Goal: Check status

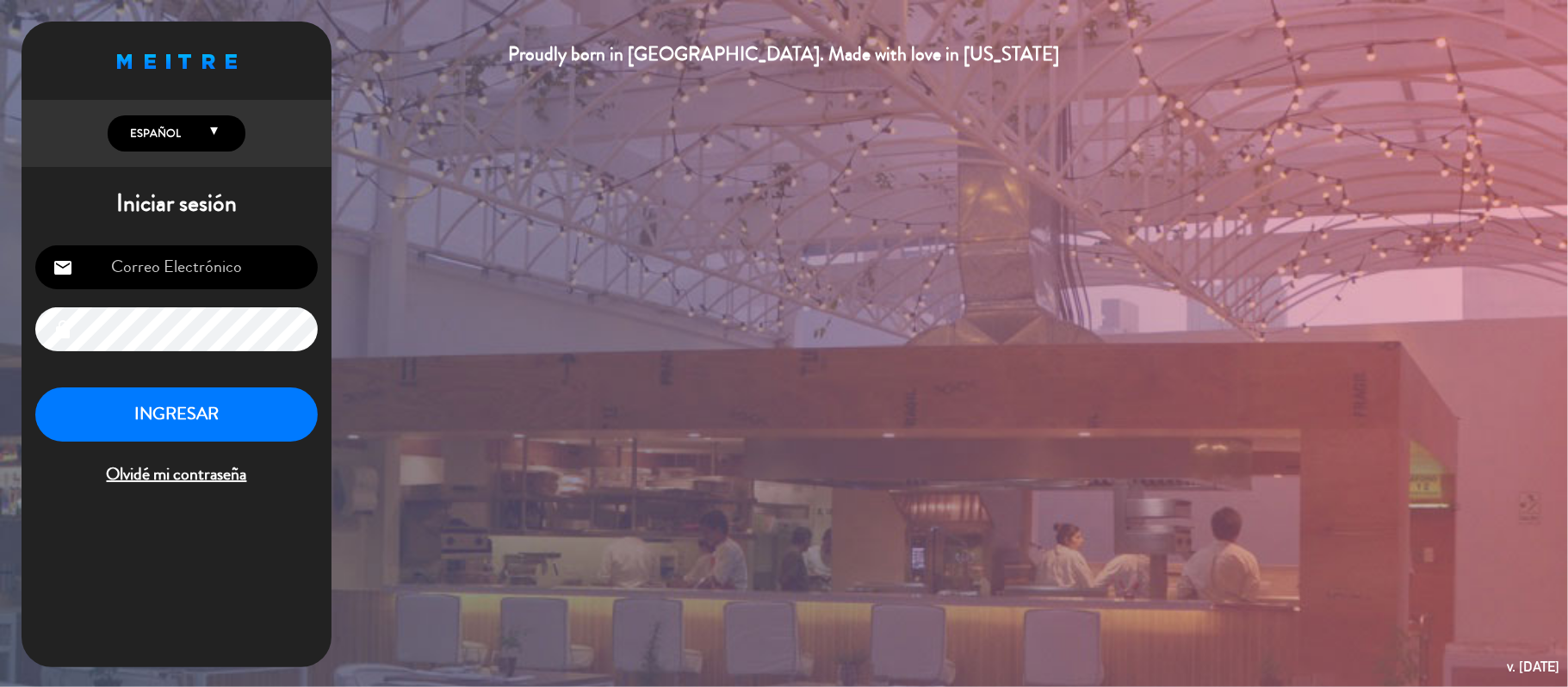
type input "[EMAIL_ADDRESS][DOMAIN_NAME]"
click at [211, 398] on button "INGRESAR" at bounding box center [176, 415] width 283 height 54
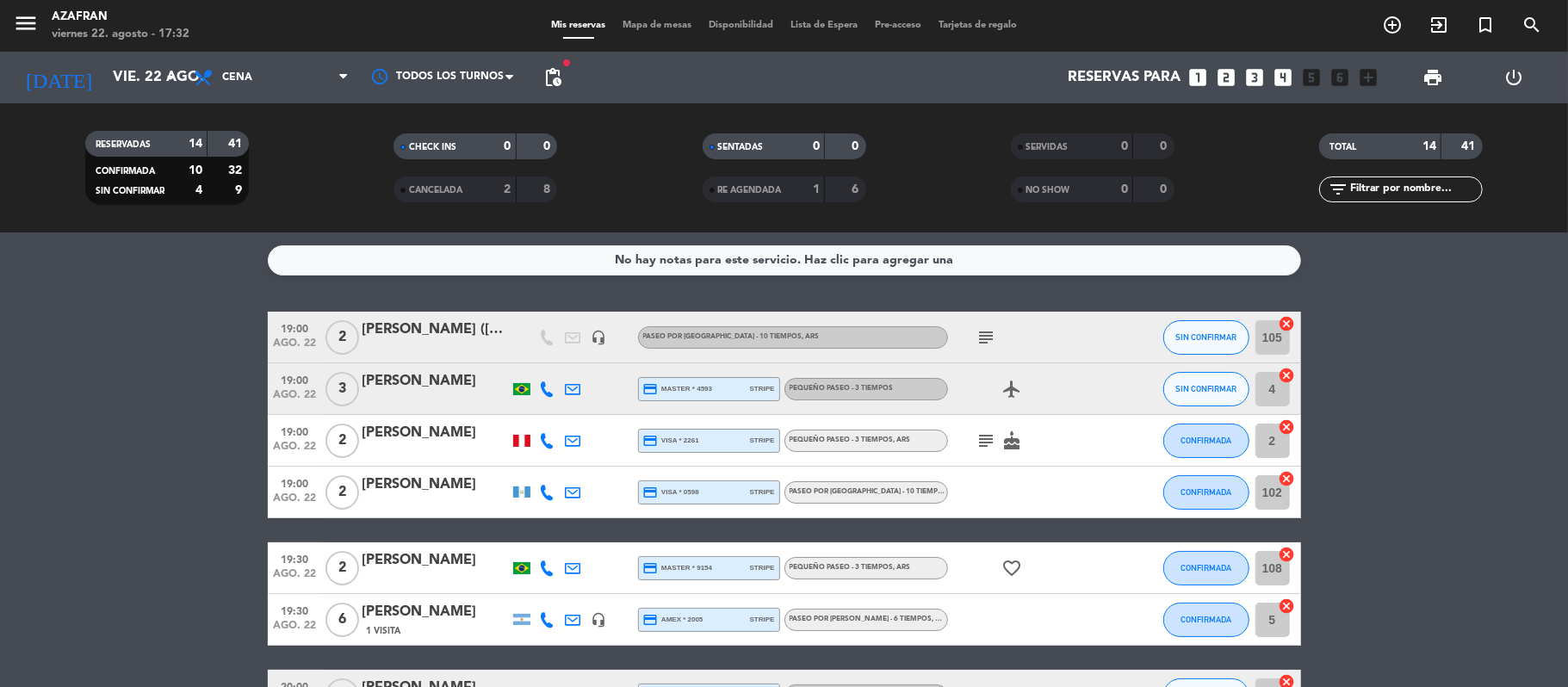
click at [558, 74] on span "pending_actions" at bounding box center [553, 78] width 21 height 21
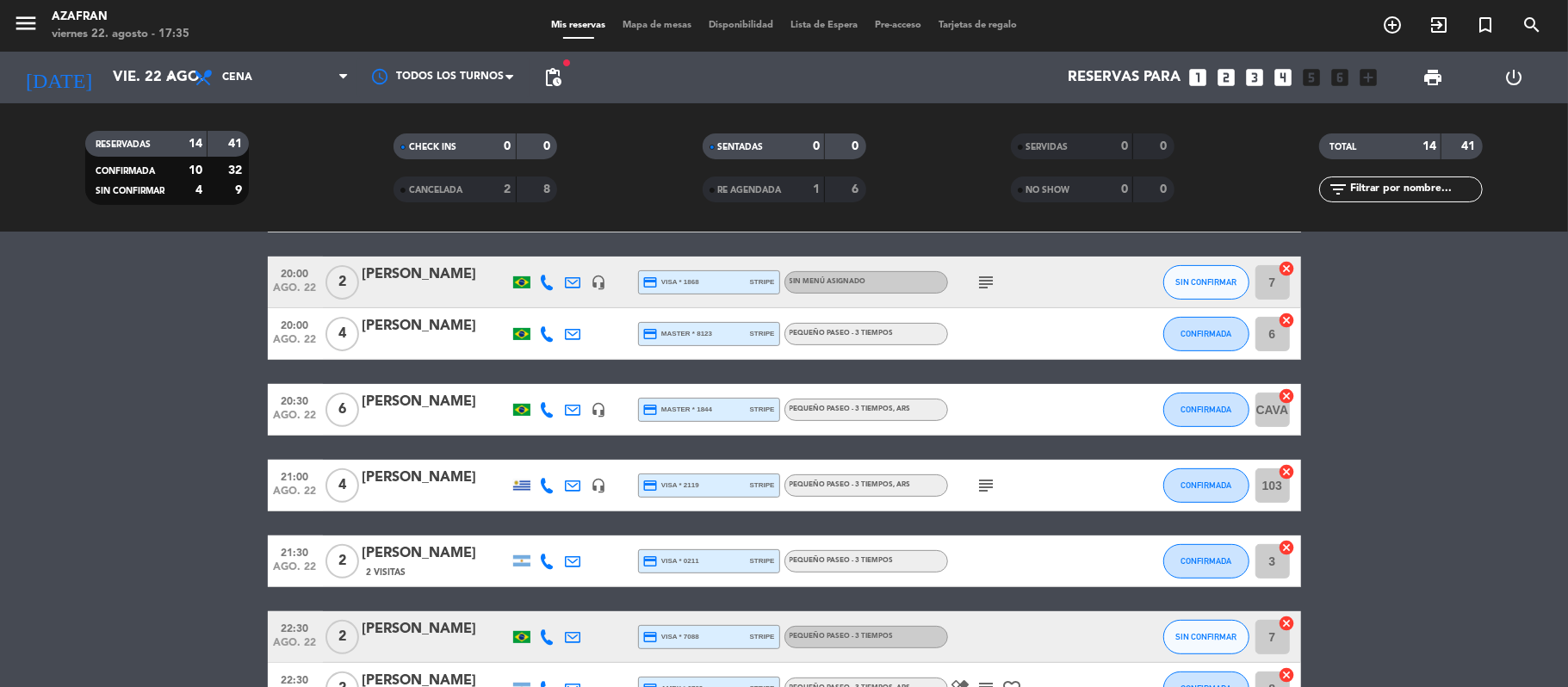
scroll to position [367, 0]
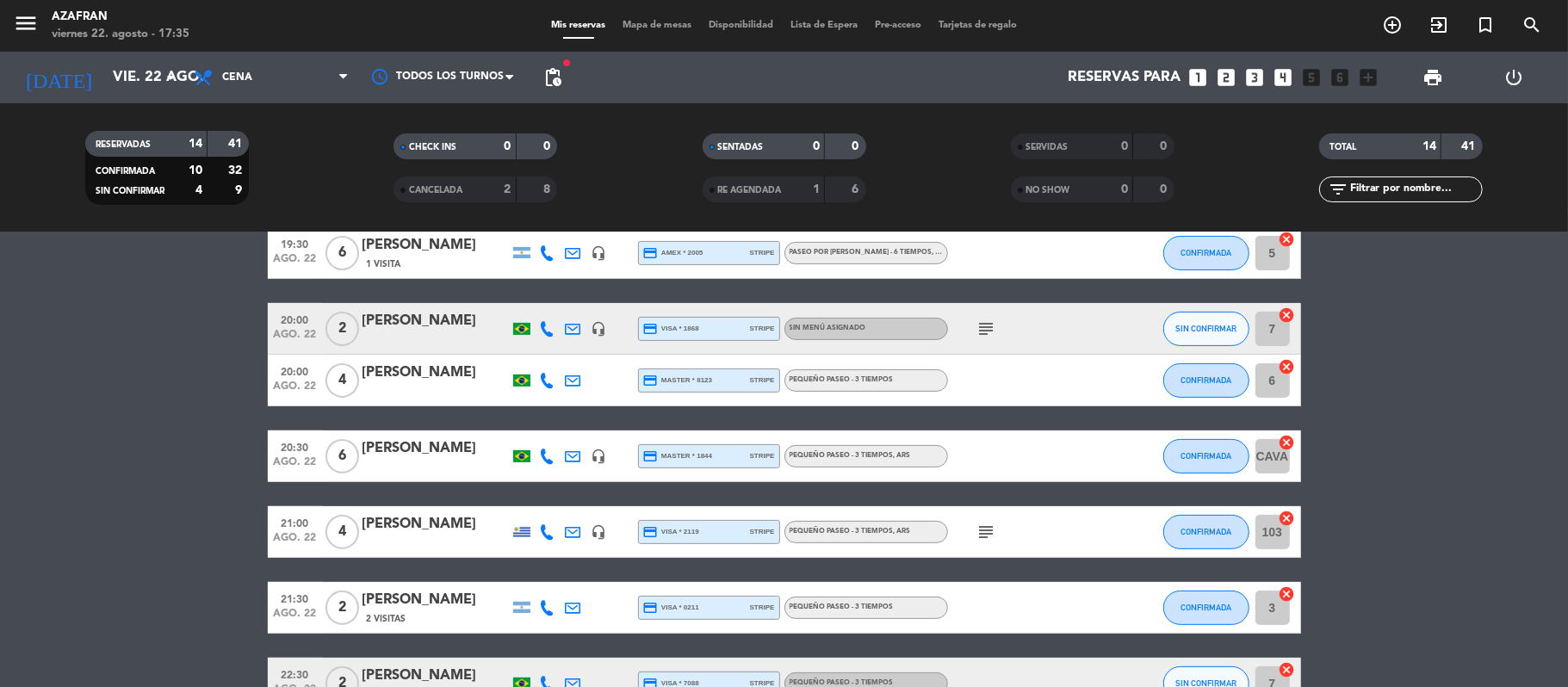
click at [287, 603] on span "21:30" at bounding box center [295, 598] width 43 height 20
click at [294, 528] on span "21:00" at bounding box center [295, 522] width 43 height 20
click at [303, 443] on span "20:30" at bounding box center [295, 446] width 43 height 20
click at [299, 381] on span "ago. 22" at bounding box center [295, 390] width 43 height 20
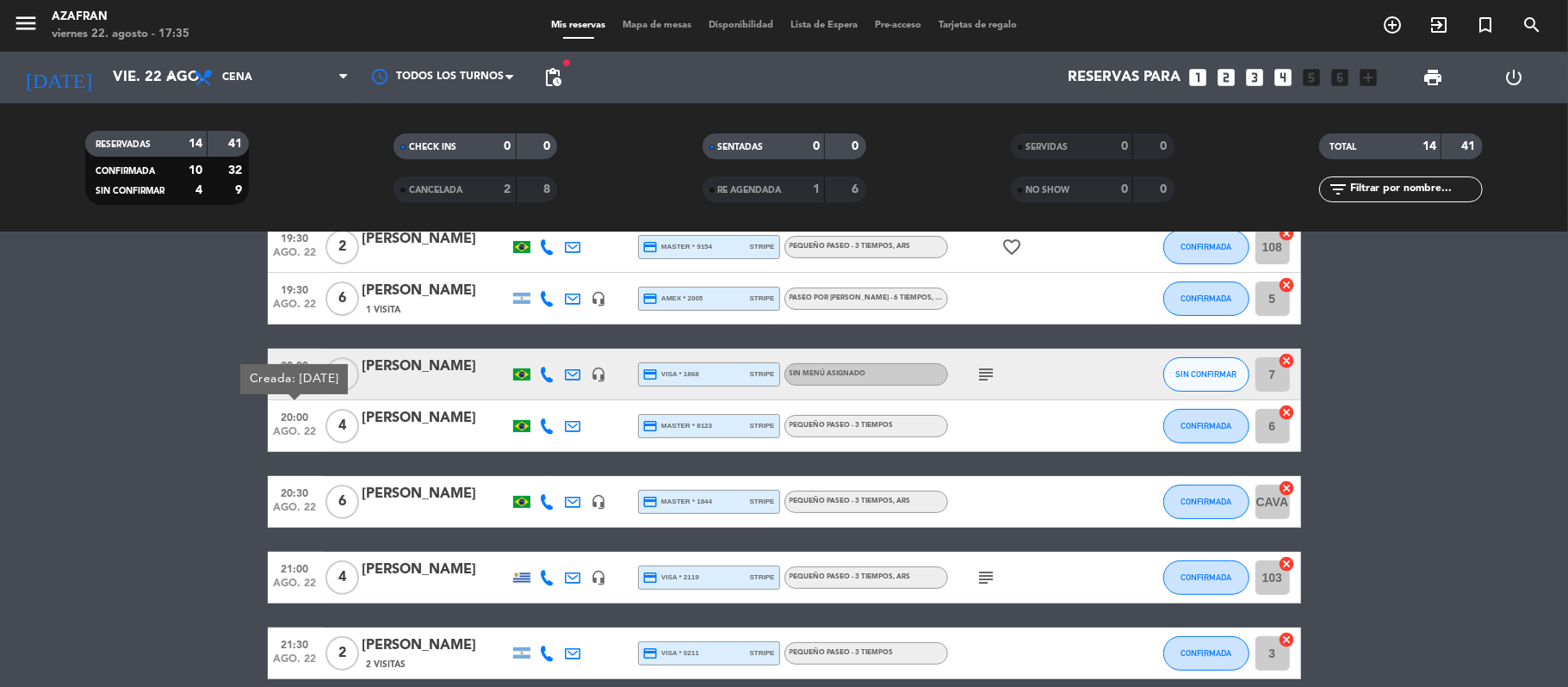
scroll to position [276, 0]
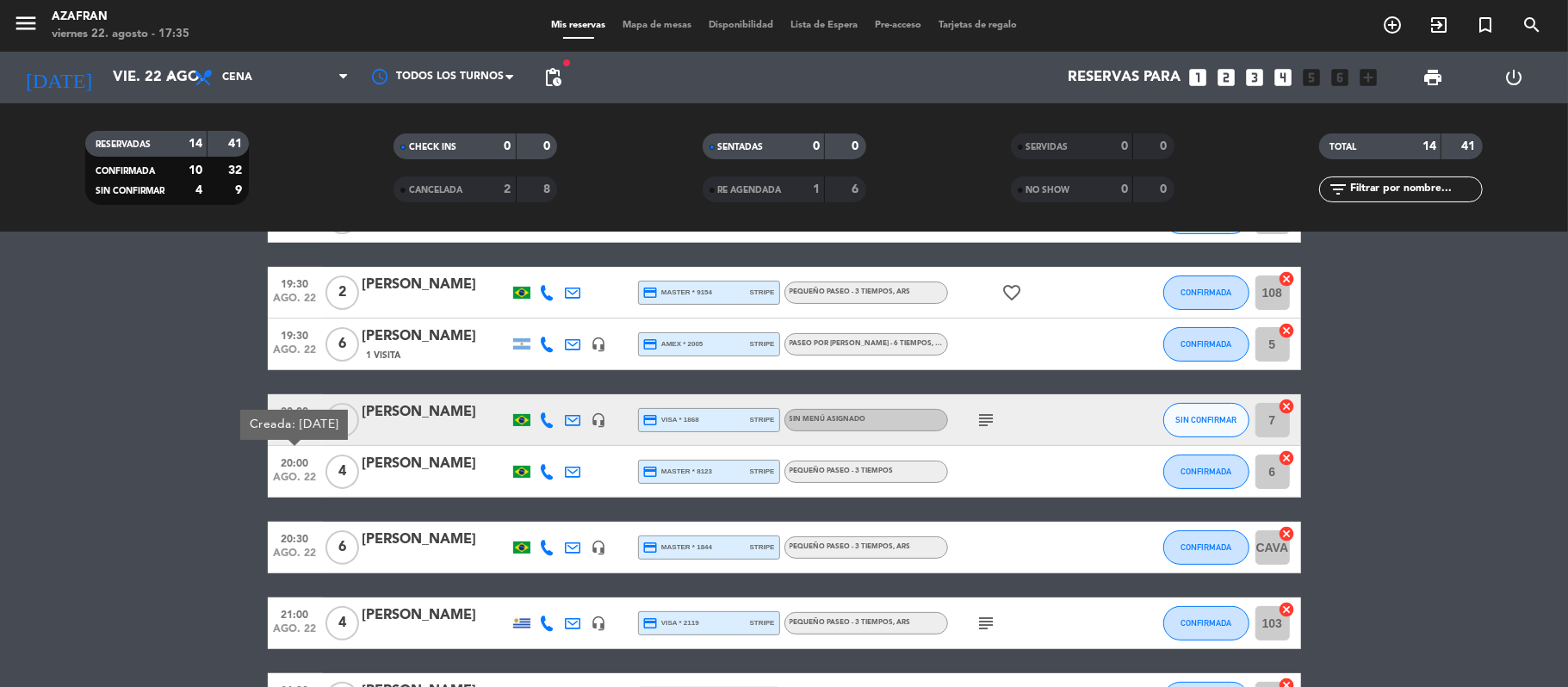
click at [301, 408] on span "20:00" at bounding box center [295, 410] width 43 height 20
click at [305, 341] on span "19:30" at bounding box center [295, 334] width 43 height 20
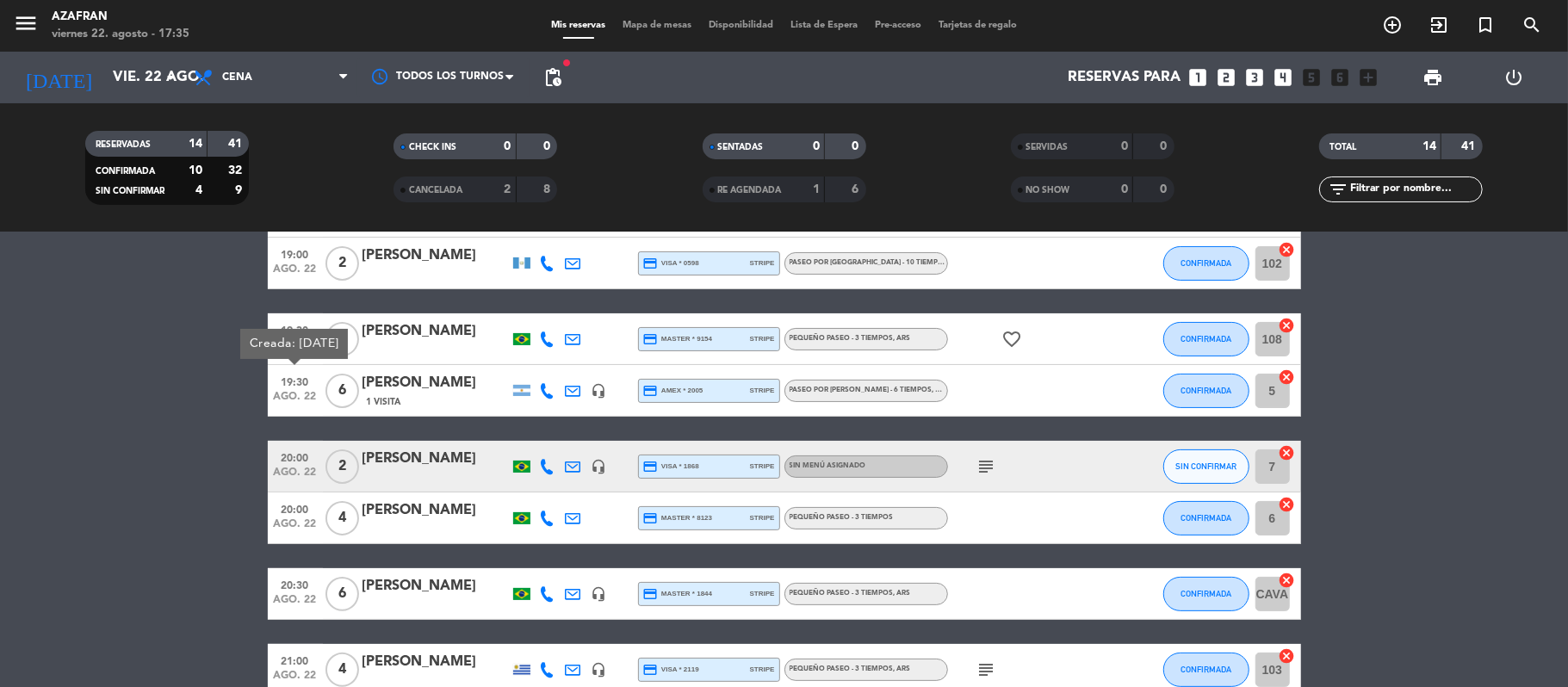
click at [305, 341] on div "Creada: [DATE]" at bounding box center [293, 344] width 107 height 31
click at [298, 329] on span "19:30" at bounding box center [295, 329] width 43 height 20
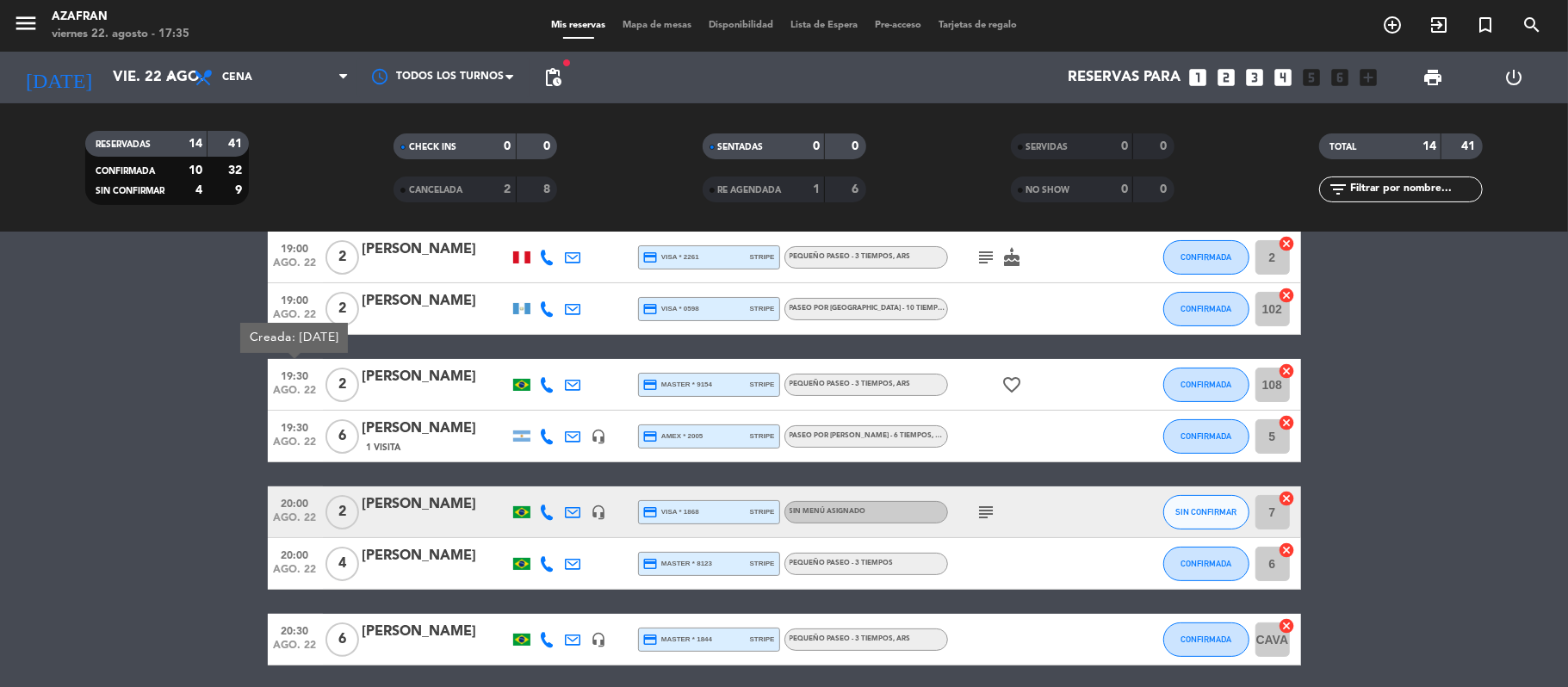
scroll to position [138, 0]
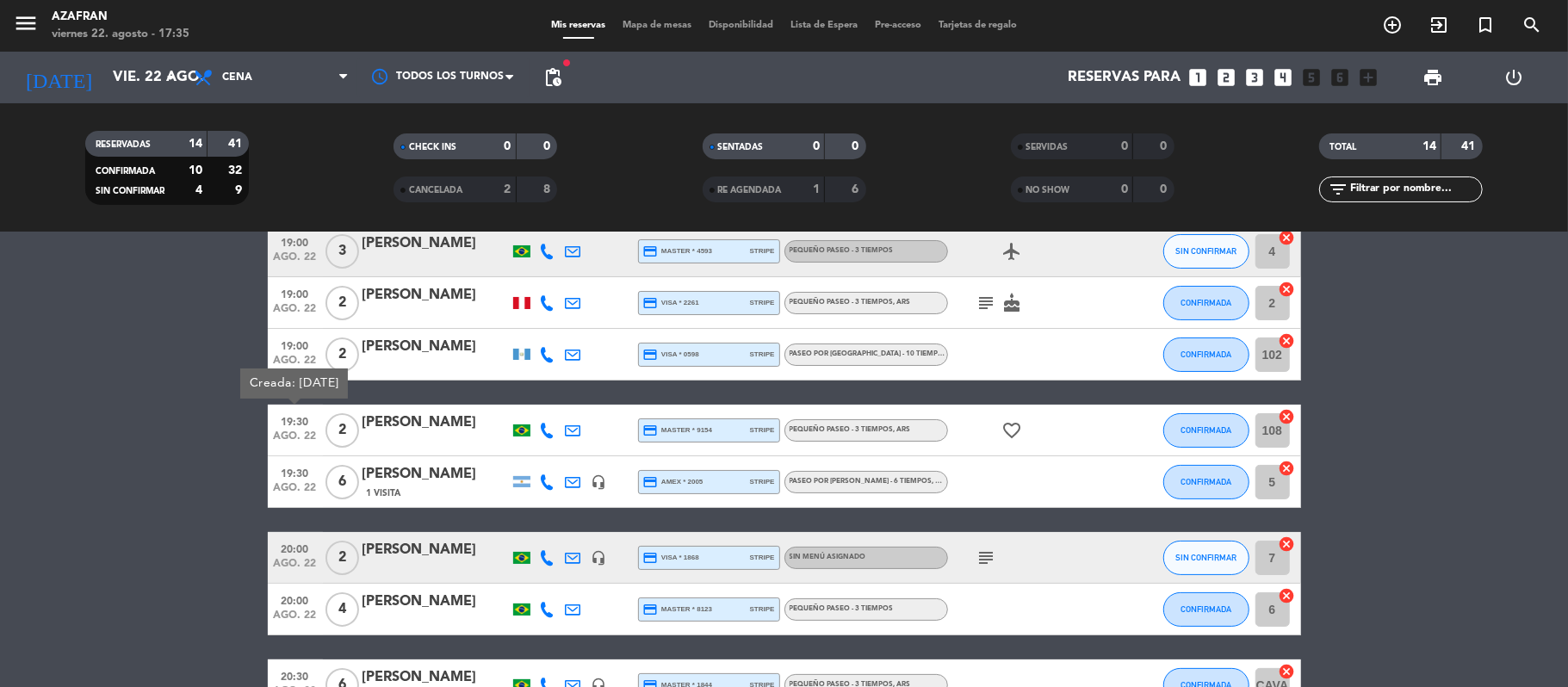
click at [297, 355] on span "ago. 22" at bounding box center [295, 364] width 43 height 20
click at [303, 253] on span "ago. 22" at bounding box center [295, 261] width 43 height 20
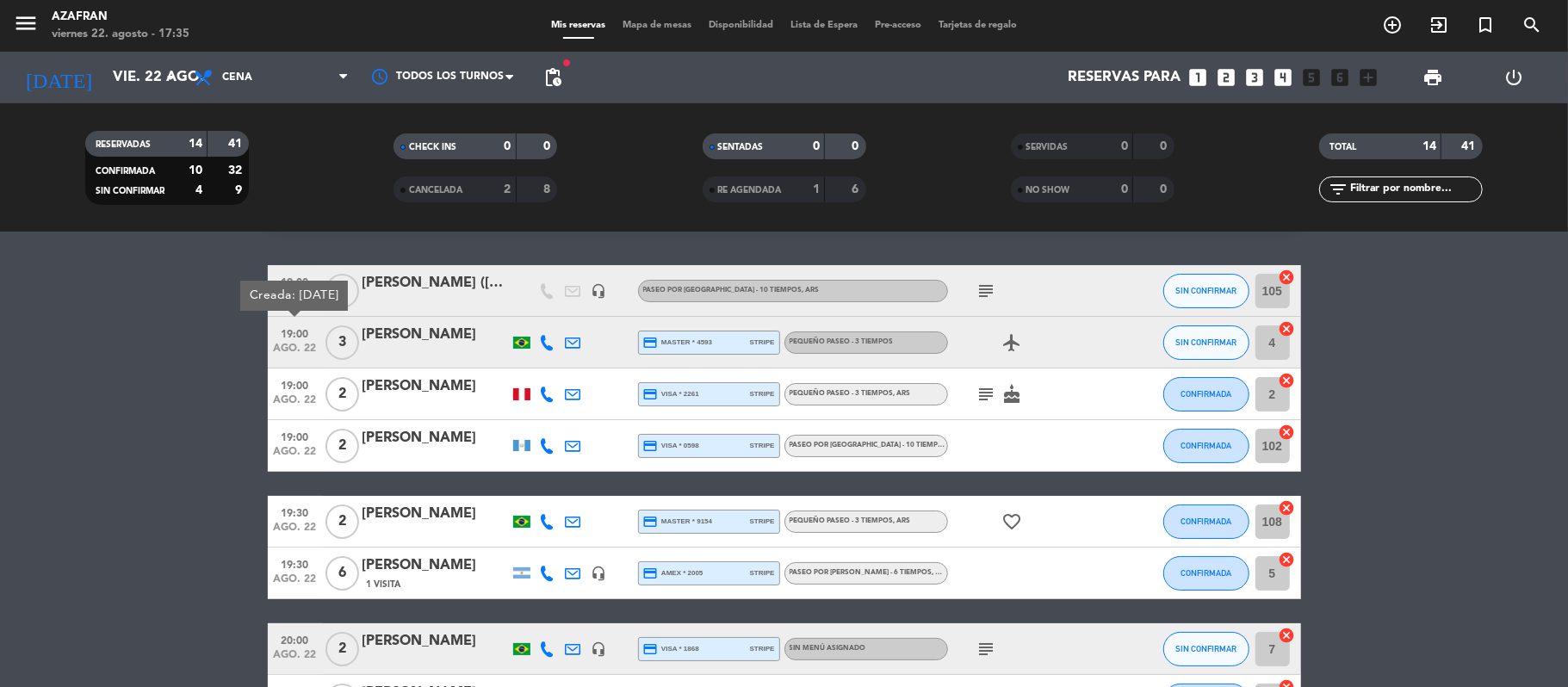
scroll to position [45, 0]
click at [297, 276] on span "19:00" at bounding box center [295, 282] width 43 height 20
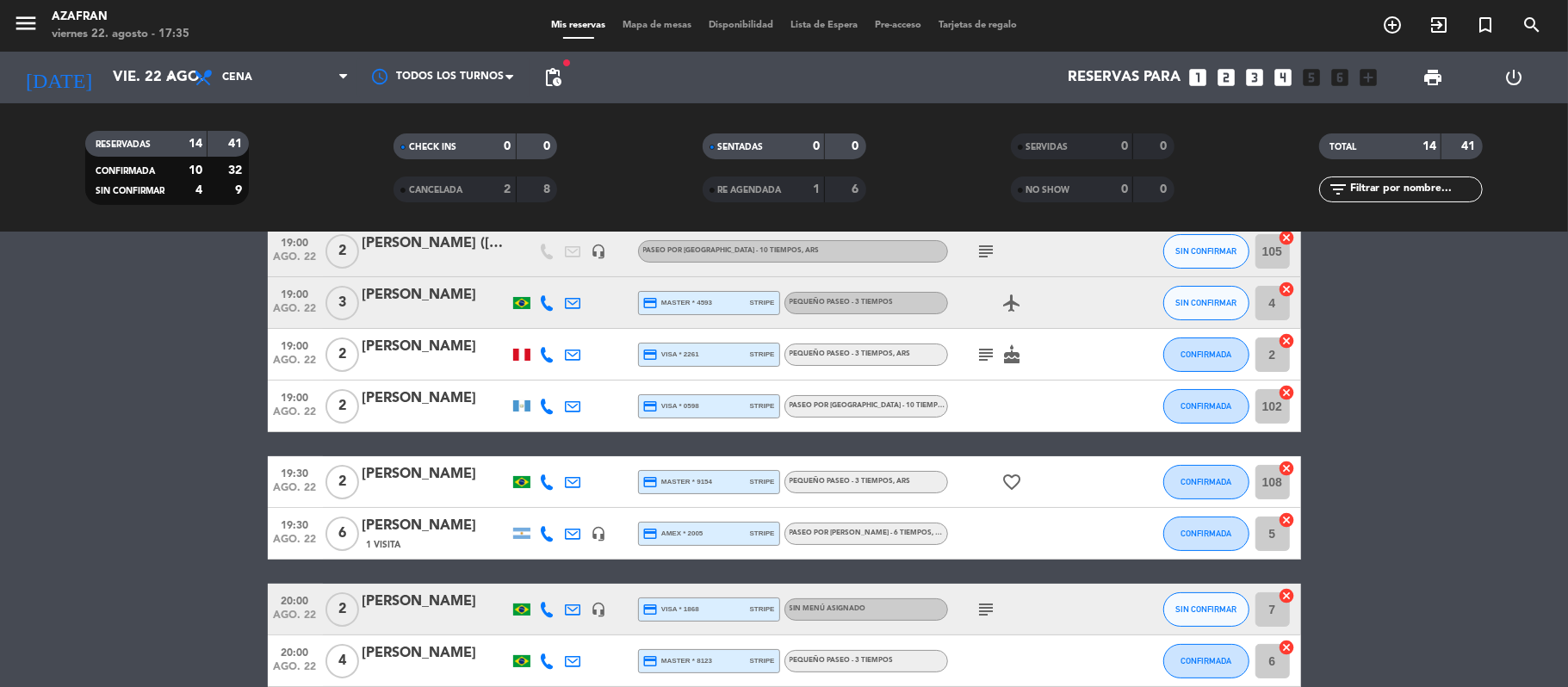
scroll to position [92, 0]
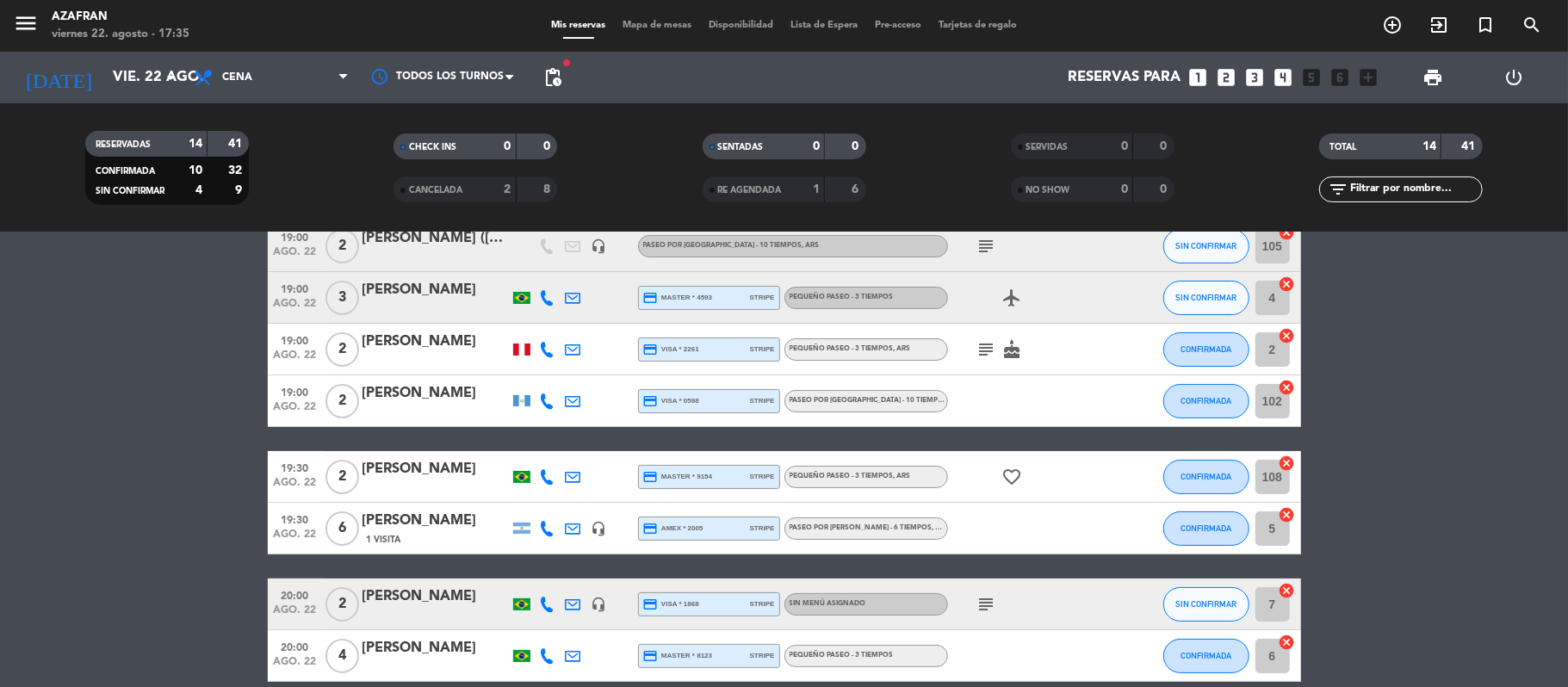
click at [188, 515] on bookings-row "19:00 [DATE] Creada: [DATE] 2 [PERSON_NAME] ([PERSON_NAME]) headset_mic PASEO P…" at bounding box center [784, 655] width 1568 height 868
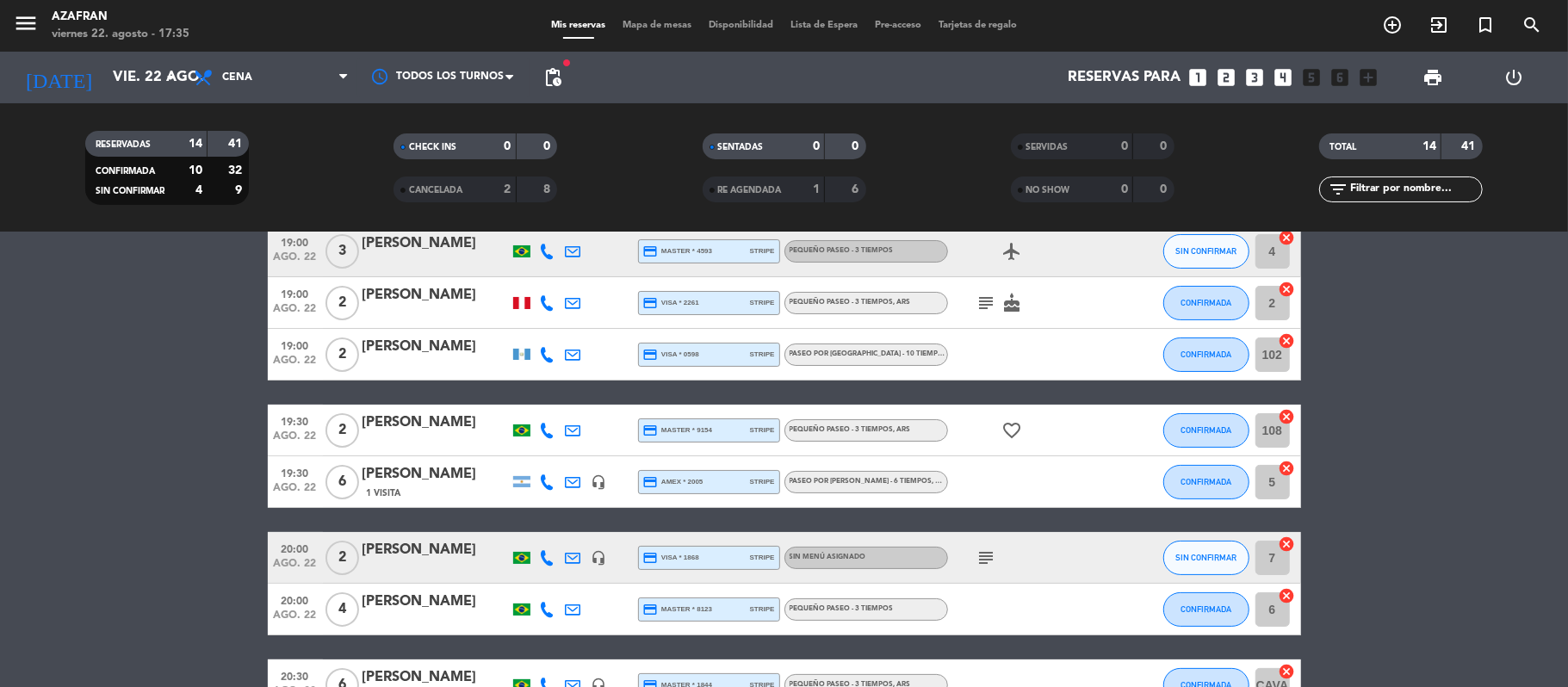
click at [287, 430] on span "ago. 22" at bounding box center [295, 440] width 43 height 20
click at [297, 554] on span "20:00" at bounding box center [295, 548] width 43 height 20
click at [983, 562] on icon "subject" at bounding box center [987, 558] width 21 height 21
click at [131, 518] on bookings-row "19:00 [DATE] 2 [PERSON_NAME] ([PERSON_NAME]) headset_mic PASEO POR ARGENTINA - …" at bounding box center [784, 608] width 1568 height 868
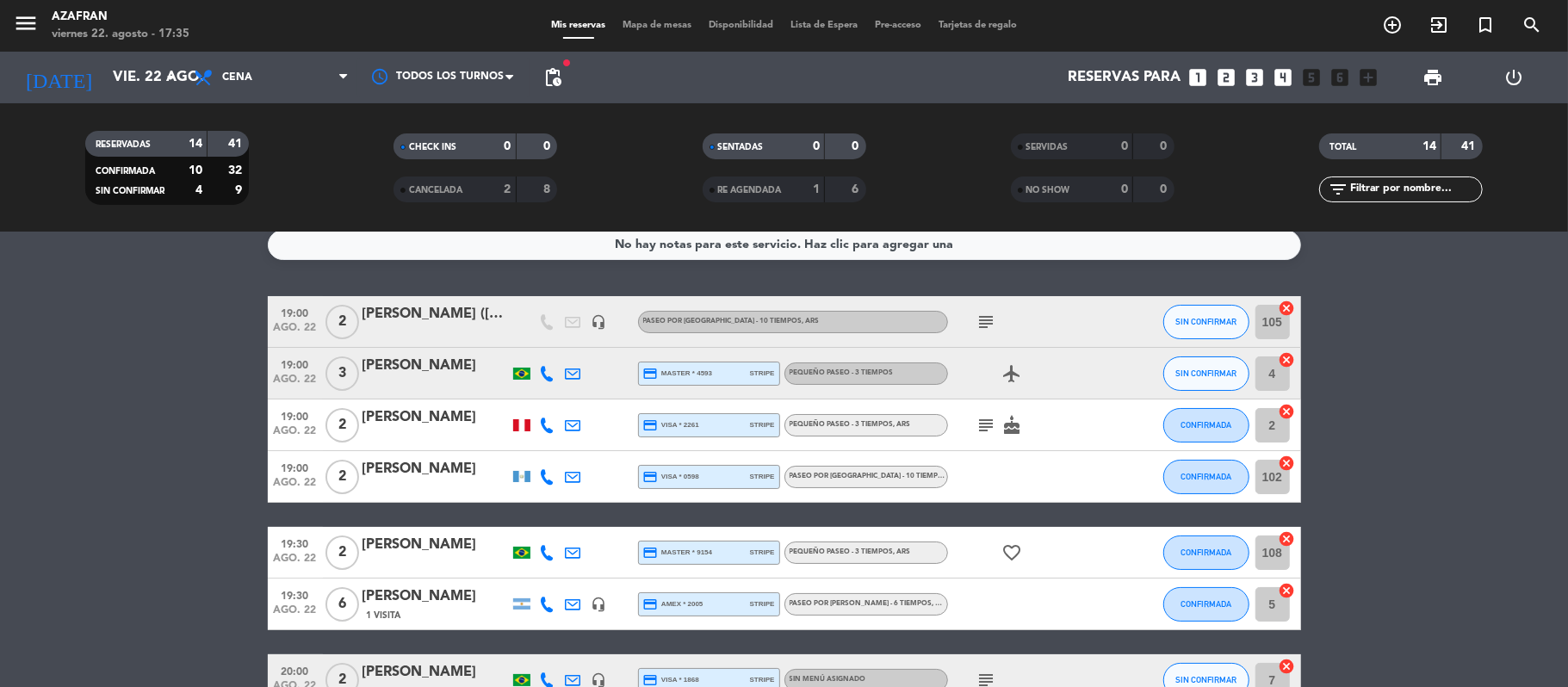
scroll to position [0, 0]
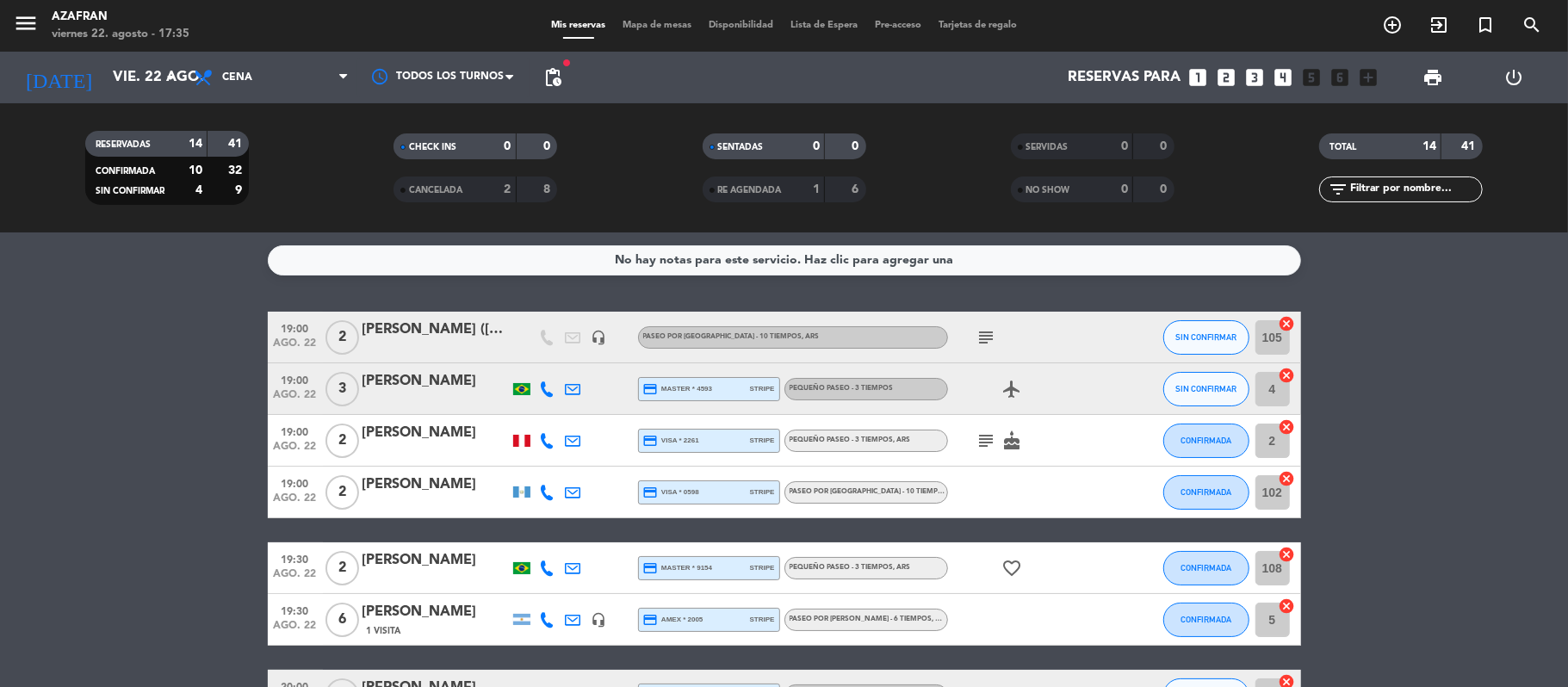
click at [979, 332] on icon "subject" at bounding box center [987, 338] width 21 height 21
click at [985, 441] on icon "subject" at bounding box center [987, 441] width 21 height 21
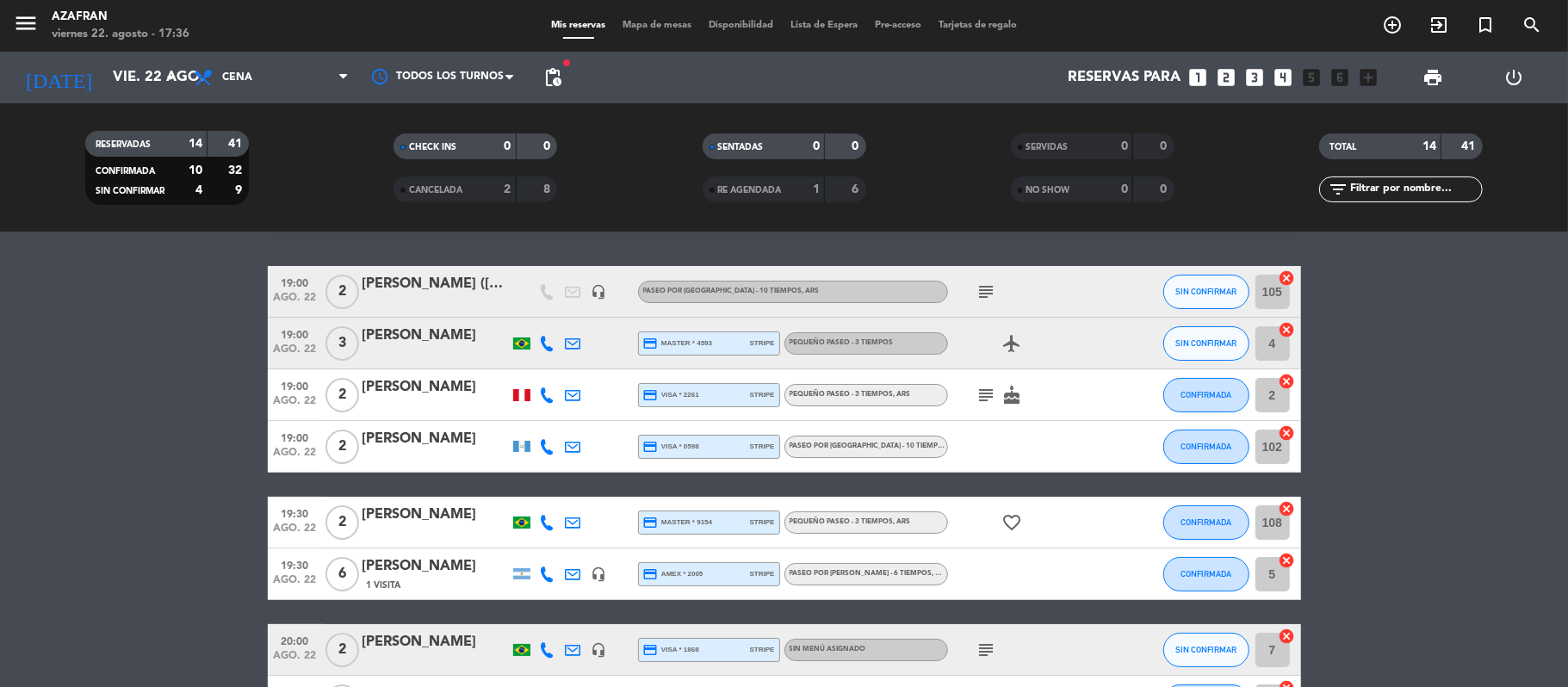
scroll to position [92, 0]
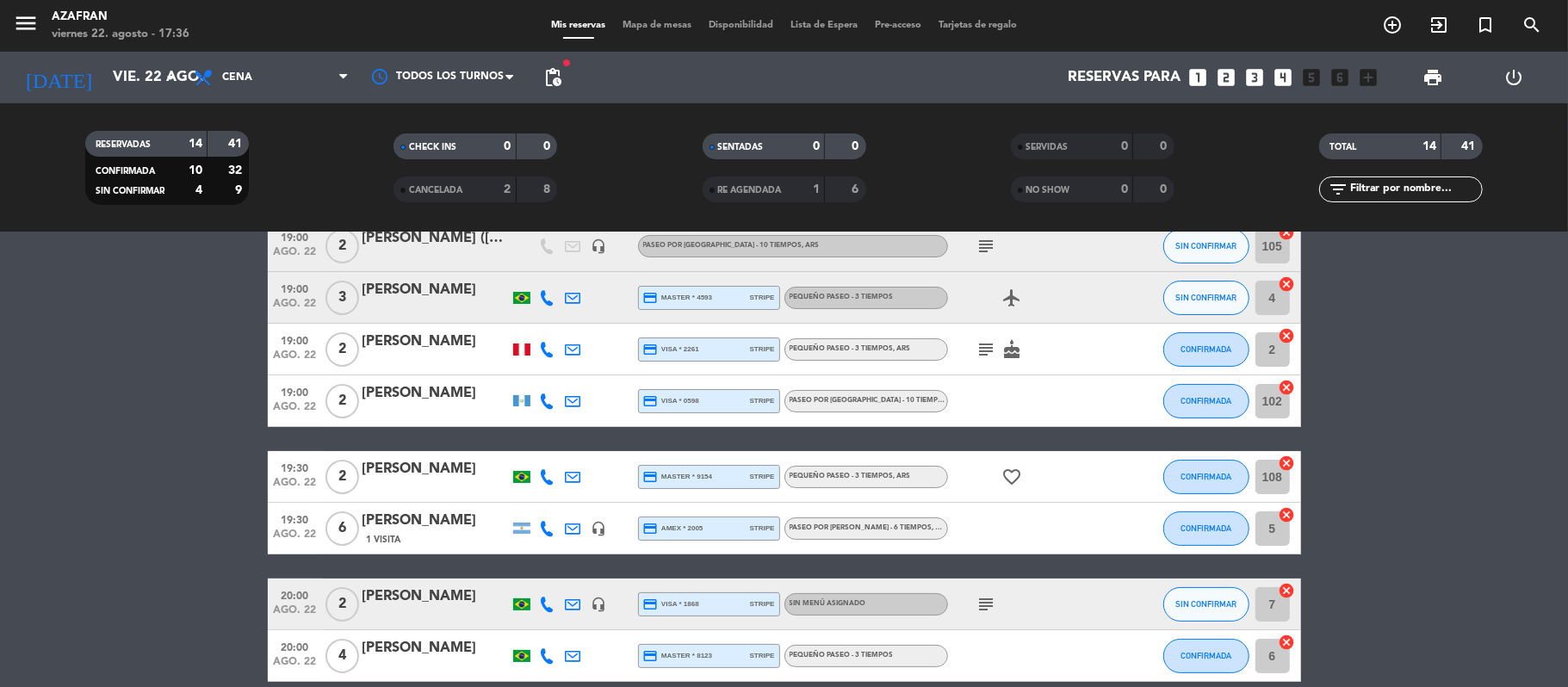
click at [987, 604] on icon "subject" at bounding box center [987, 605] width 21 height 21
click at [186, 411] on bookings-row "19:00 [DATE] 2 [PERSON_NAME] ([PERSON_NAME]) headset_mic PASEO POR ARGENTINA - …" at bounding box center [784, 655] width 1568 height 868
